Goal: Go to known website: Access a specific website the user already knows

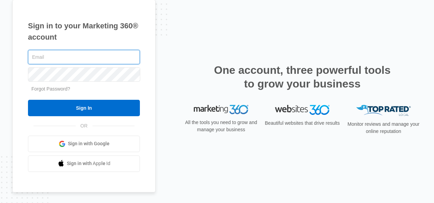
click at [99, 53] on input "text" at bounding box center [84, 57] width 112 height 14
type input "doug_bernhardt@msn.com"
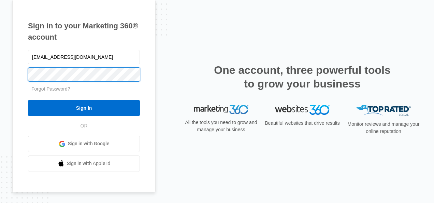
click at [28, 100] on input "Sign In" at bounding box center [84, 108] width 112 height 16
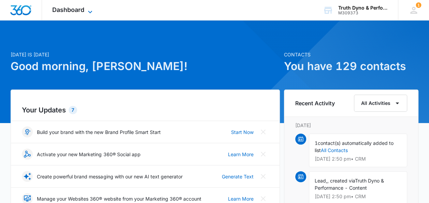
click at [68, 11] on span "Dashboard" at bounding box center [68, 9] width 32 height 7
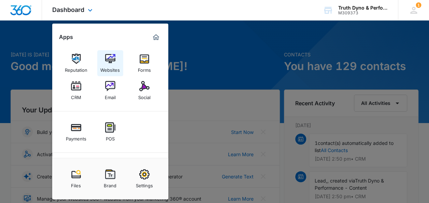
click at [113, 68] on div "Websites" at bounding box center [109, 68] width 19 height 9
